Goal: Task Accomplishment & Management: Complete application form

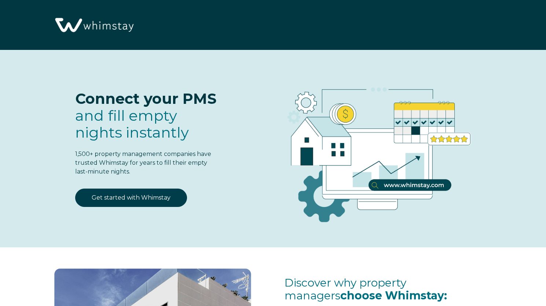
select select "US"
select select "Standard"
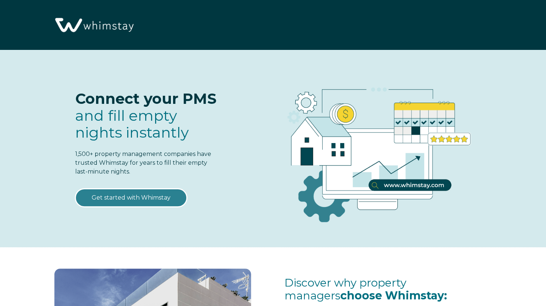
click at [142, 196] on link "Get started with Whimstay" at bounding box center [131, 197] width 112 height 18
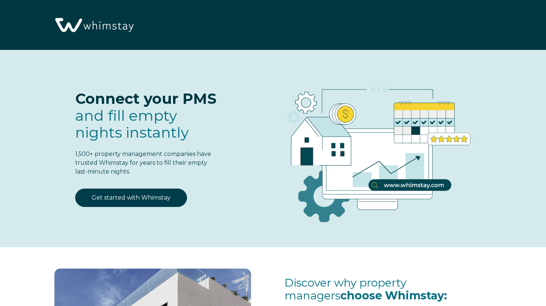
scroll to position [896, 0]
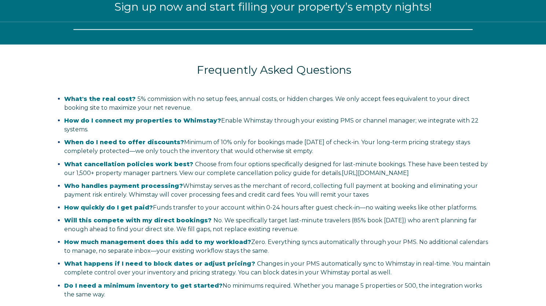
select select "US"
select select "Standard"
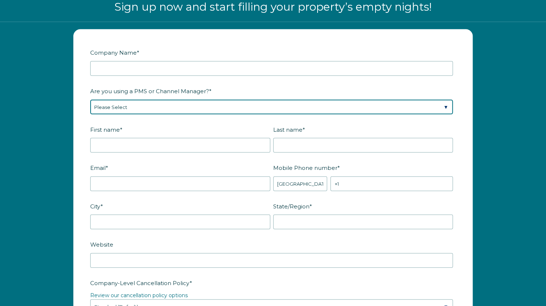
click at [166, 106] on select "Please Select Barefoot BookingPal Boost Brightside CiiRUS Escapia Guesty Hostaw…" at bounding box center [271, 107] width 363 height 15
select select "Guesty"
click at [90, 100] on select "Please Select Barefoot BookingPal Boost Brightside CiiRUS Escapia Guesty Hostaw…" at bounding box center [271, 107] width 363 height 15
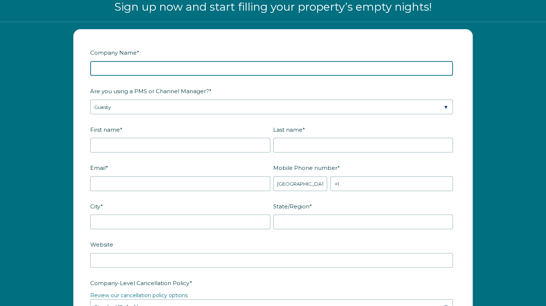
click at [126, 66] on input "Company Name *" at bounding box center [271, 68] width 363 height 15
type input "Nash1011B LLC"
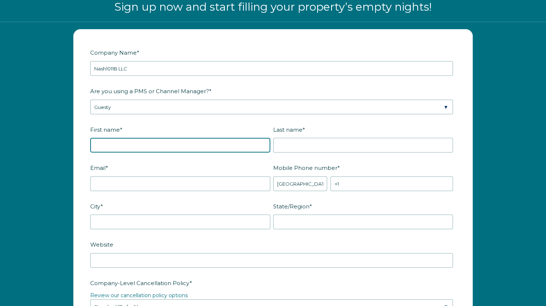
click at [133, 141] on input "First name *" at bounding box center [180, 145] width 180 height 15
type input "Russell"
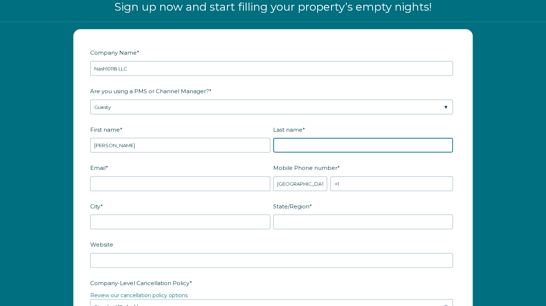
type input "Fedell"
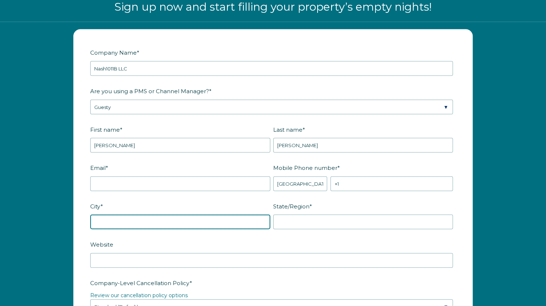
type input "Nashville"
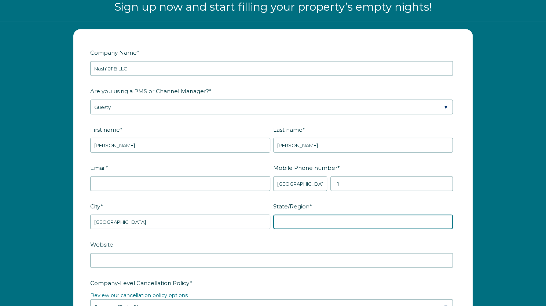
type input "Tennessee"
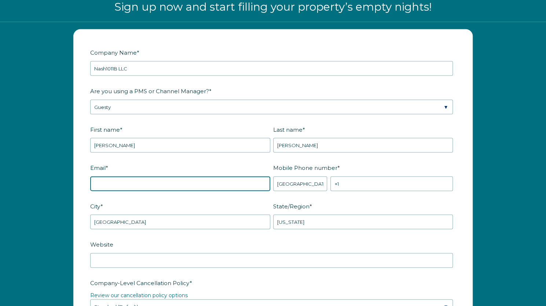
click at [138, 179] on input "Email *" at bounding box center [180, 183] width 180 height 15
type input "nash1011b@gmail.com"
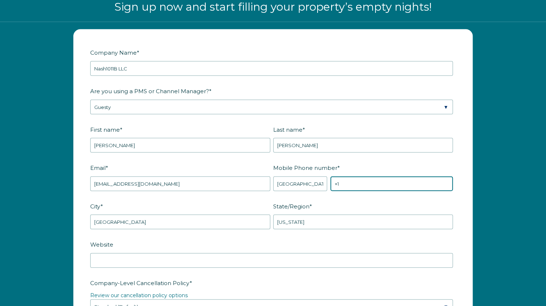
click at [347, 185] on input "+1" at bounding box center [391, 183] width 122 height 15
type input "+1 9035209964"
click at [352, 205] on label "State/Region *" at bounding box center [364, 206] width 183 height 13
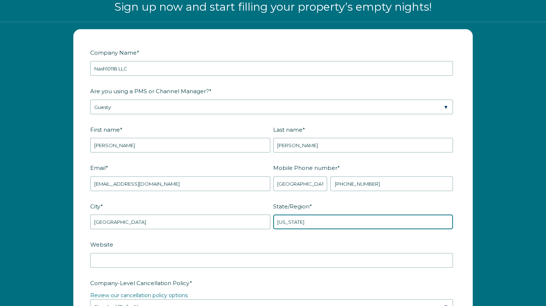
click at [352, 214] on input "Tennessee" at bounding box center [363, 221] width 180 height 15
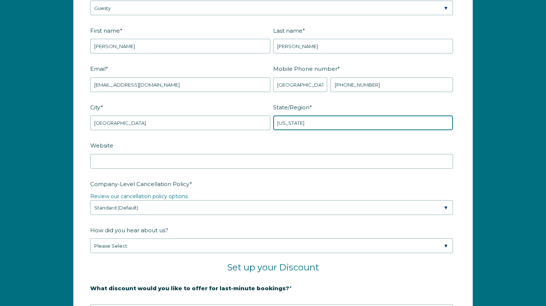
scroll to position [1024, 0]
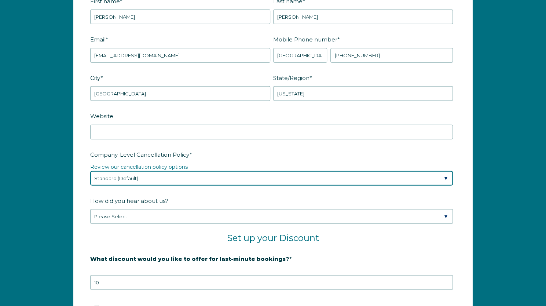
click at [202, 174] on select "Please Select Partial Standard (Default) Moderate Strict" at bounding box center [271, 178] width 363 height 15
click at [90, 171] on select "Please Select Partial Standard (Default) Moderate Strict" at bounding box center [271, 178] width 363 height 15
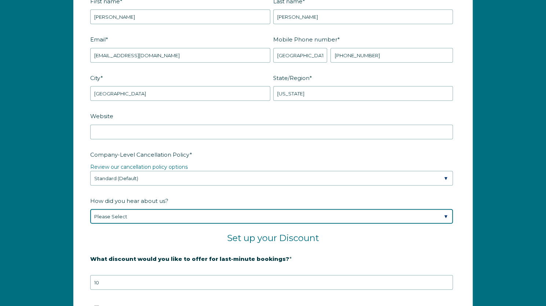
click at [181, 213] on select "Please Select Found Whimstay through a Google search Spoke to a Whimstay salesp…" at bounding box center [271, 216] width 363 height 15
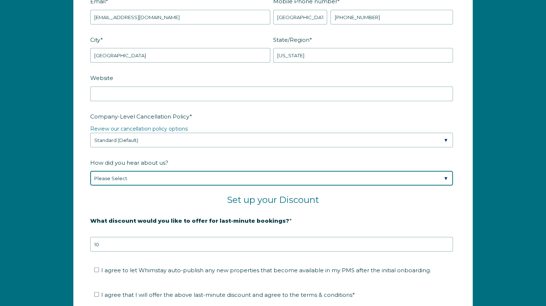
scroll to position [1065, 0]
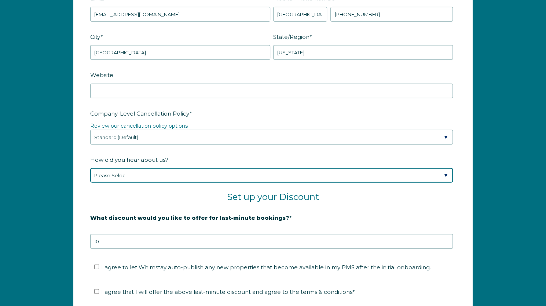
click at [158, 172] on select "Please Select Found Whimstay through a Google search Spoke to a Whimstay salesp…" at bounding box center [271, 175] width 363 height 15
select select "Podcast"
click at [90, 168] on select "Please Select Found Whimstay through a Google search Spoke to a Whimstay salesp…" at bounding box center [271, 175] width 363 height 15
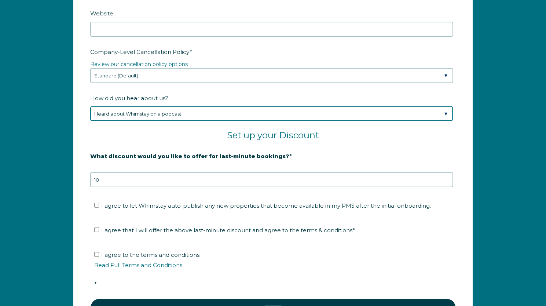
scroll to position [1127, 0]
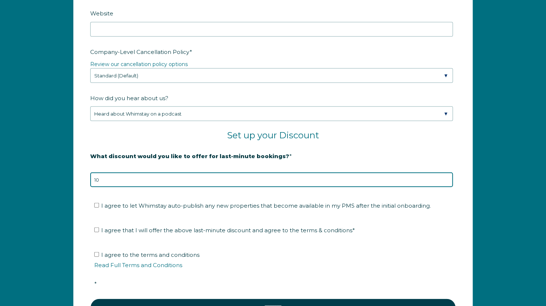
click at [208, 174] on input "10" at bounding box center [271, 179] width 363 height 15
click at [447, 178] on input "9" at bounding box center [271, 179] width 363 height 15
type input "10"
click at [446, 174] on input "10" at bounding box center [271, 179] width 363 height 15
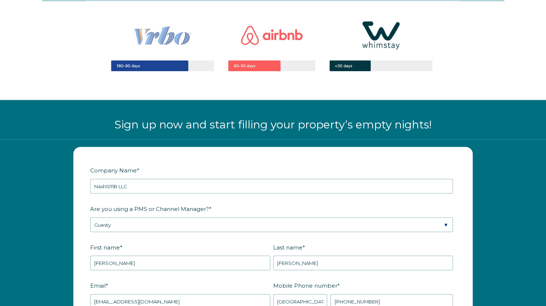
scroll to position [815, 0]
